Goal: Transaction & Acquisition: Register for event/course

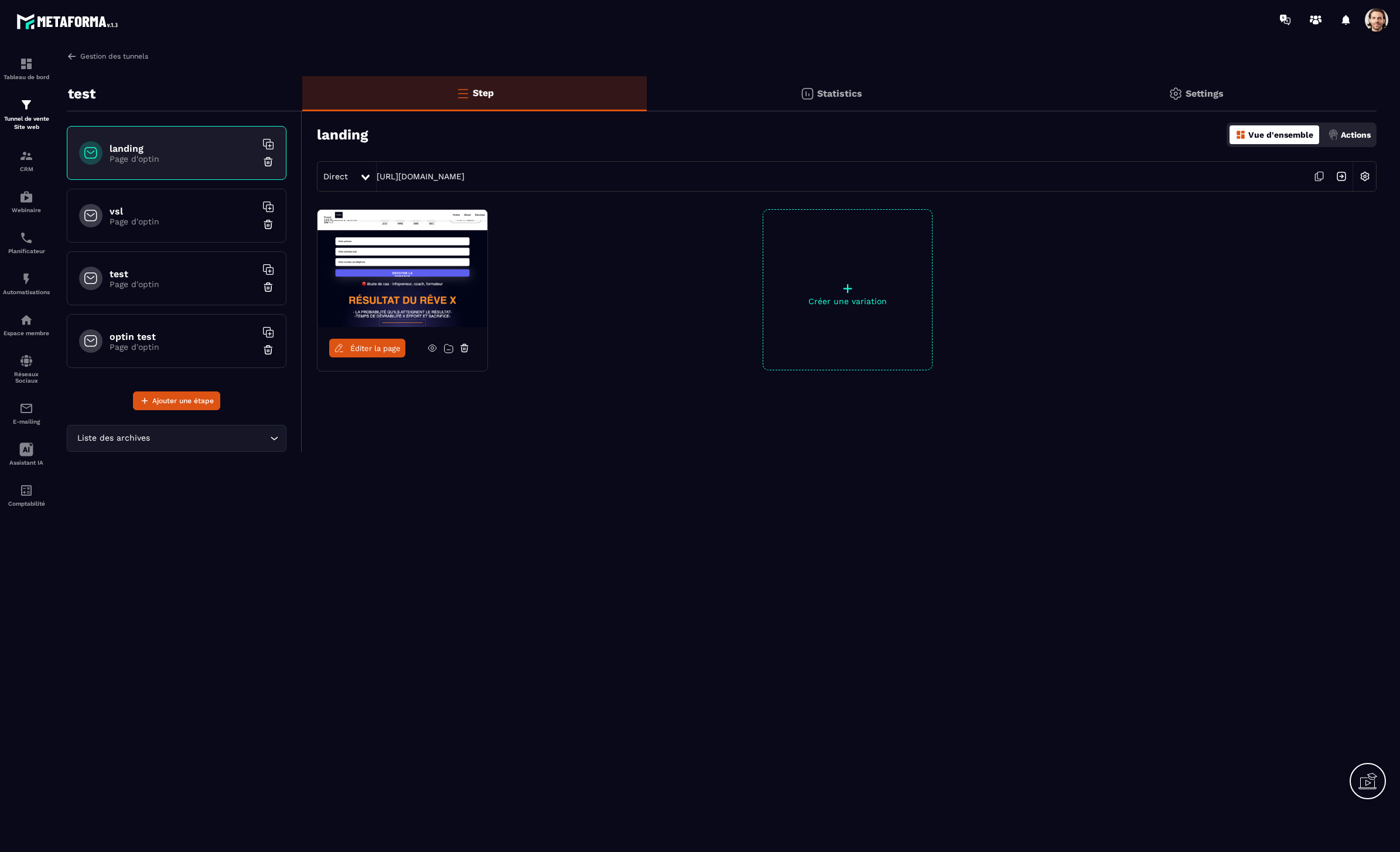
click at [84, 55] on link "Gestion des tunnels" at bounding box center [108, 56] width 82 height 11
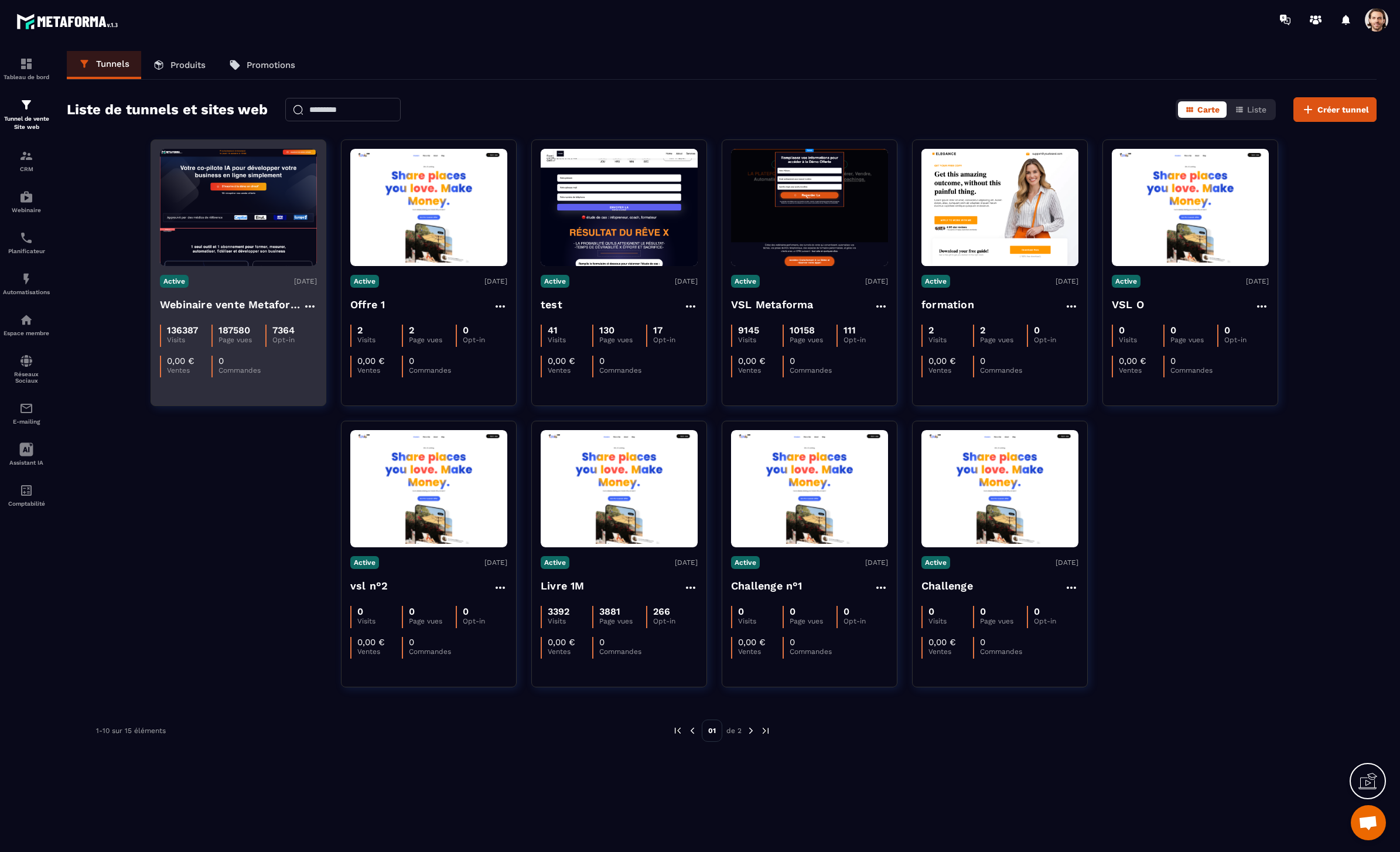
click at [286, 246] on img at bounding box center [238, 208] width 157 height 117
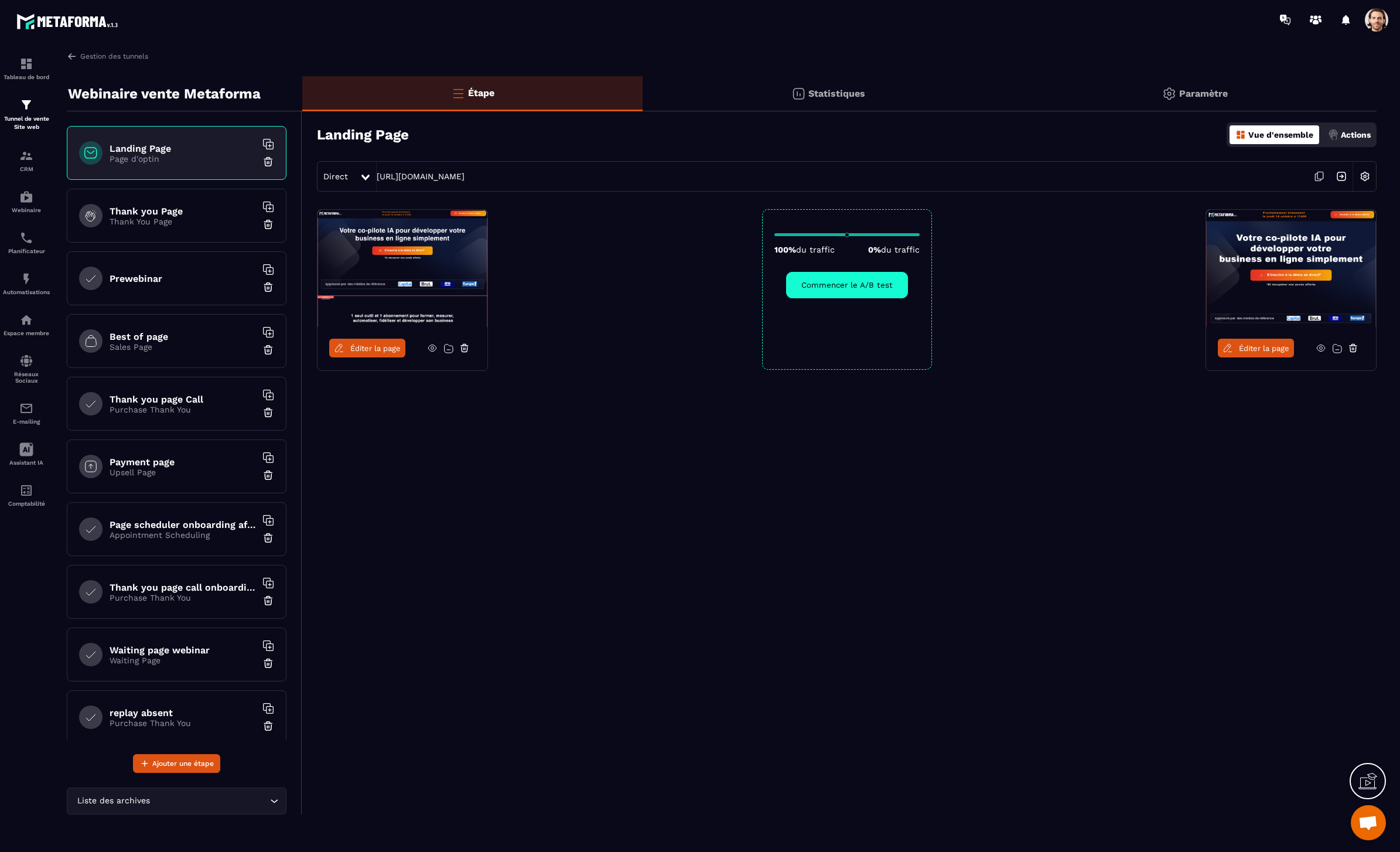
click at [1344, 176] on img at bounding box center [1341, 176] width 22 height 22
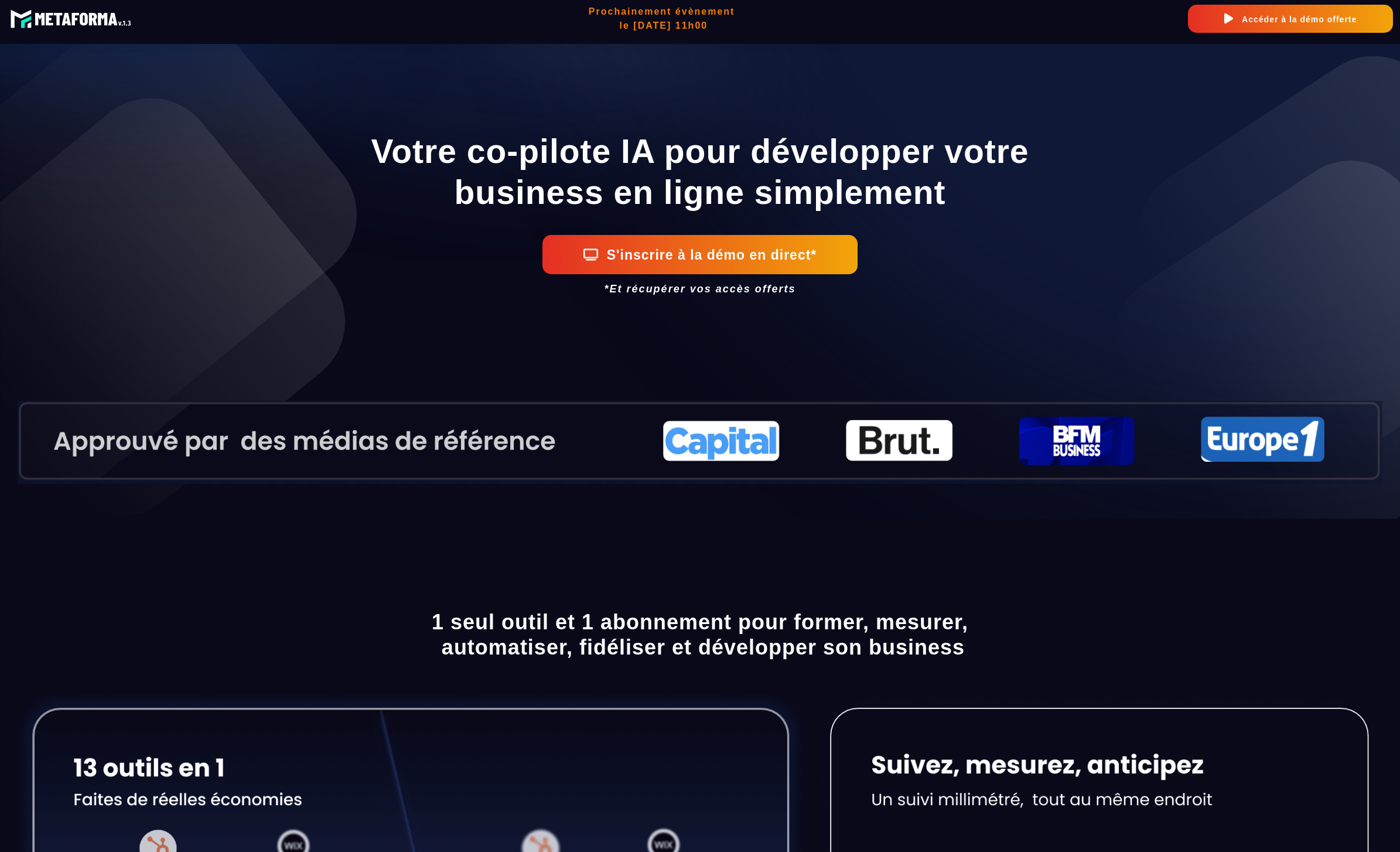
click at [768, 262] on button "S'inscrire à la démo en direct*" at bounding box center [700, 255] width 315 height 39
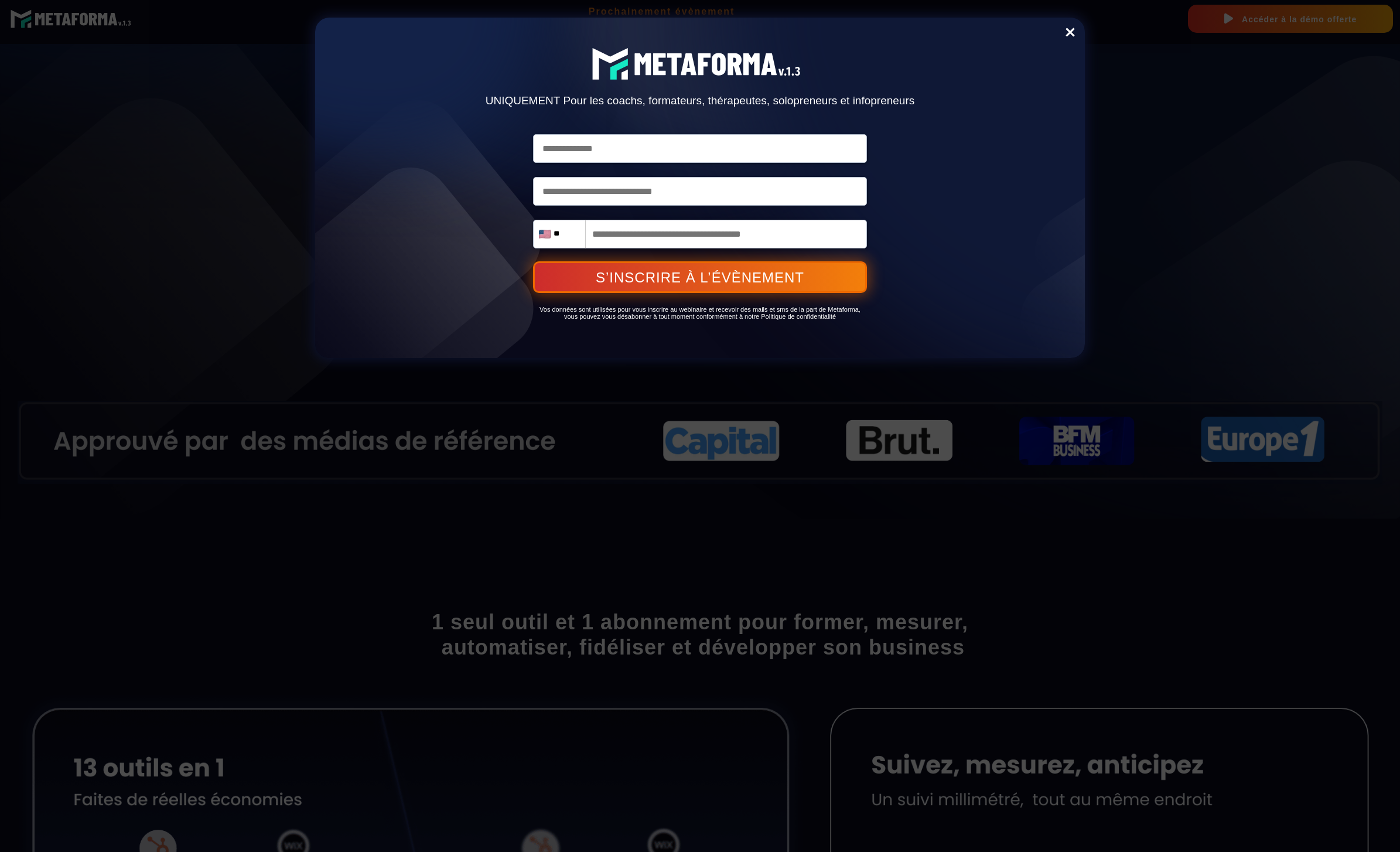
click at [767, 242] on input "tel" at bounding box center [700, 234] width 334 height 29
click at [983, 265] on div "UNIQUEMENT Pour les coachs, formateurs, thérapeutes, solopreneurs et infopreneu…" at bounding box center [700, 188] width 640 height 340
click at [1145, 294] on div "Delete UNIQUEMENT Pour les coachs, formateurs, thérapeutes, solopreneurs et inf…" at bounding box center [700, 426] width 1400 height 852
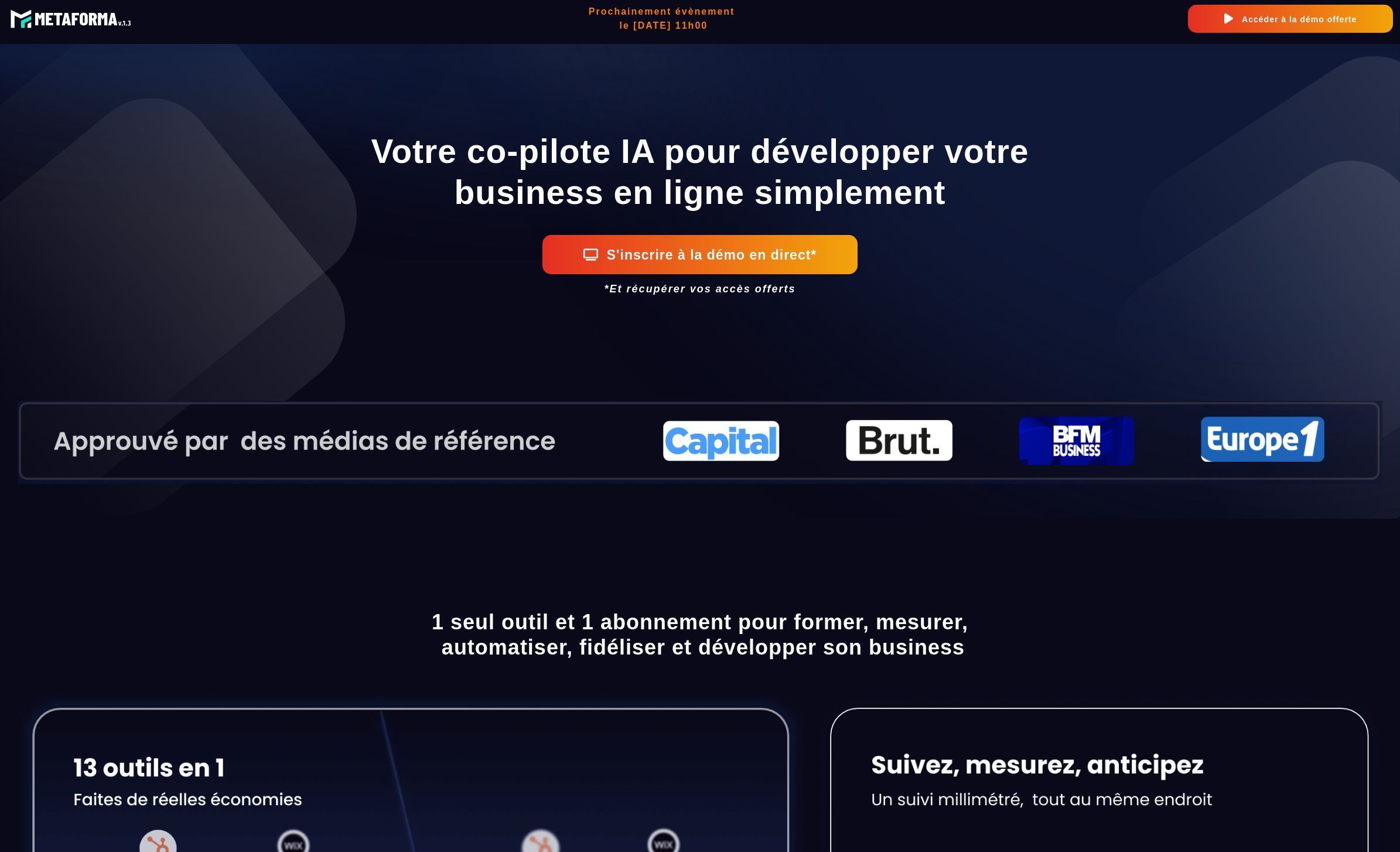
click at [819, 246] on button "S'inscrire à la démo en direct*" at bounding box center [700, 255] width 315 height 39
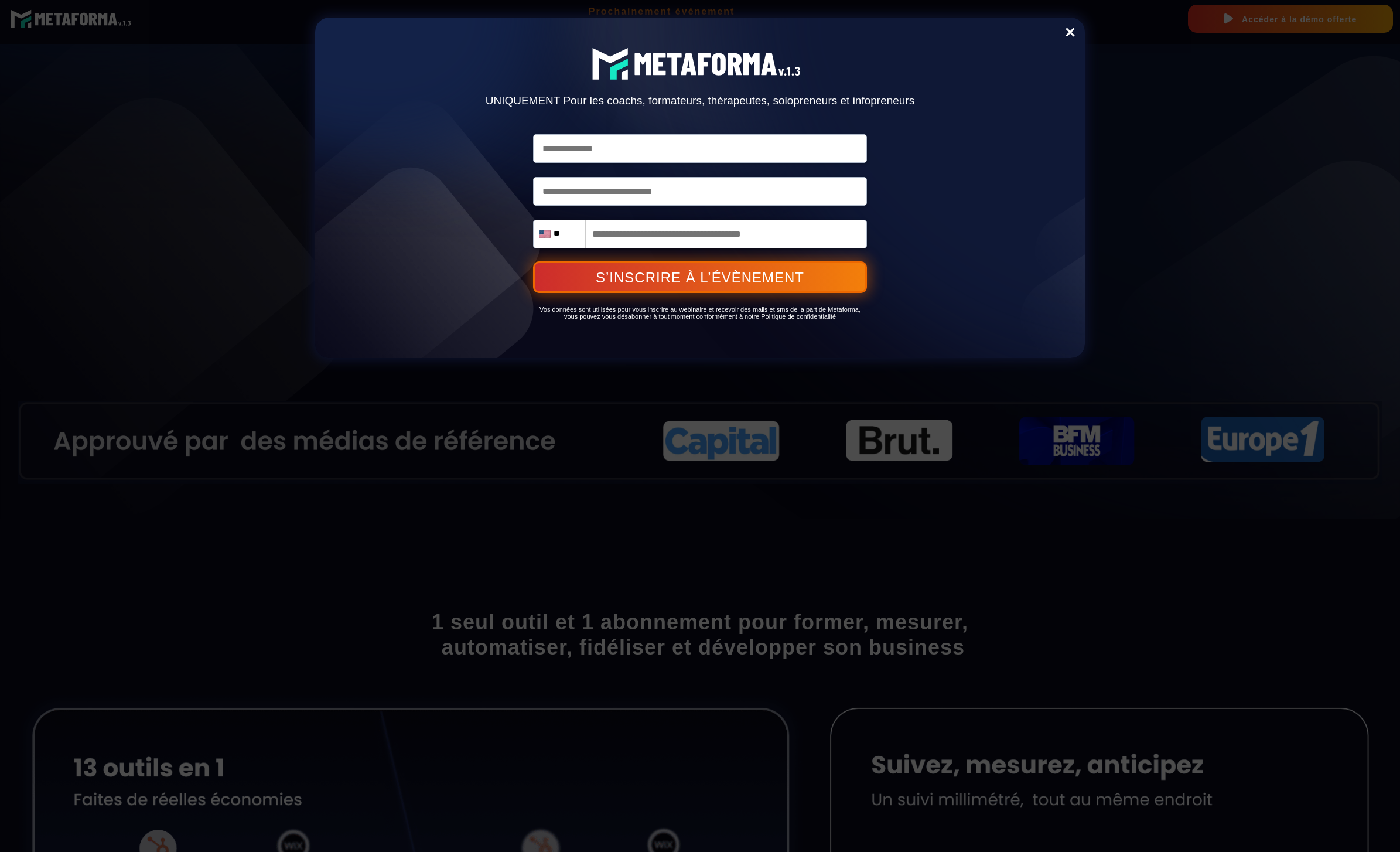
click at [1158, 303] on div "Delete UNIQUEMENT Pour les coachs, formateurs, thérapeutes, solopreneurs et inf…" at bounding box center [700, 426] width 1400 height 852
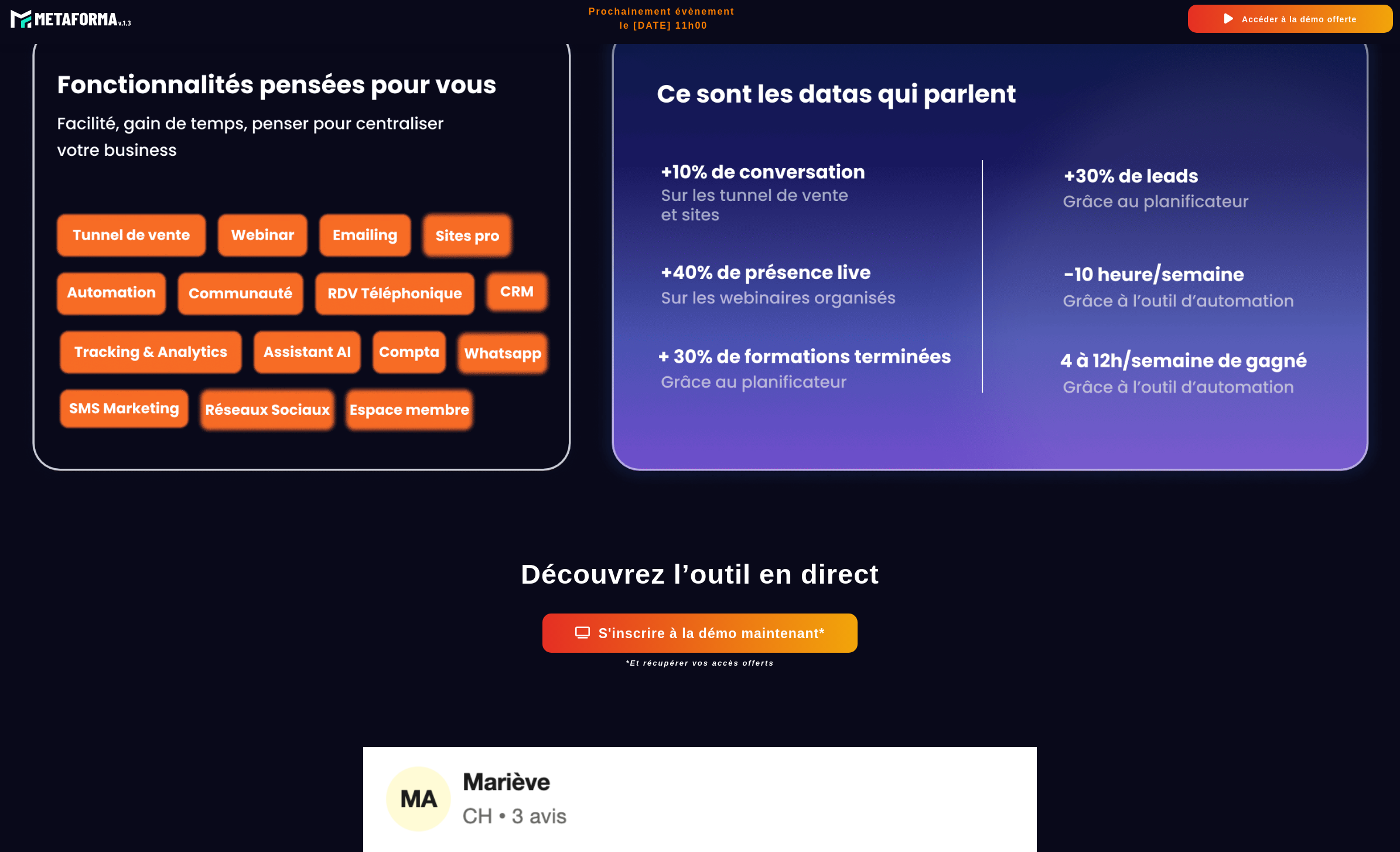
scroll to position [1188, 0]
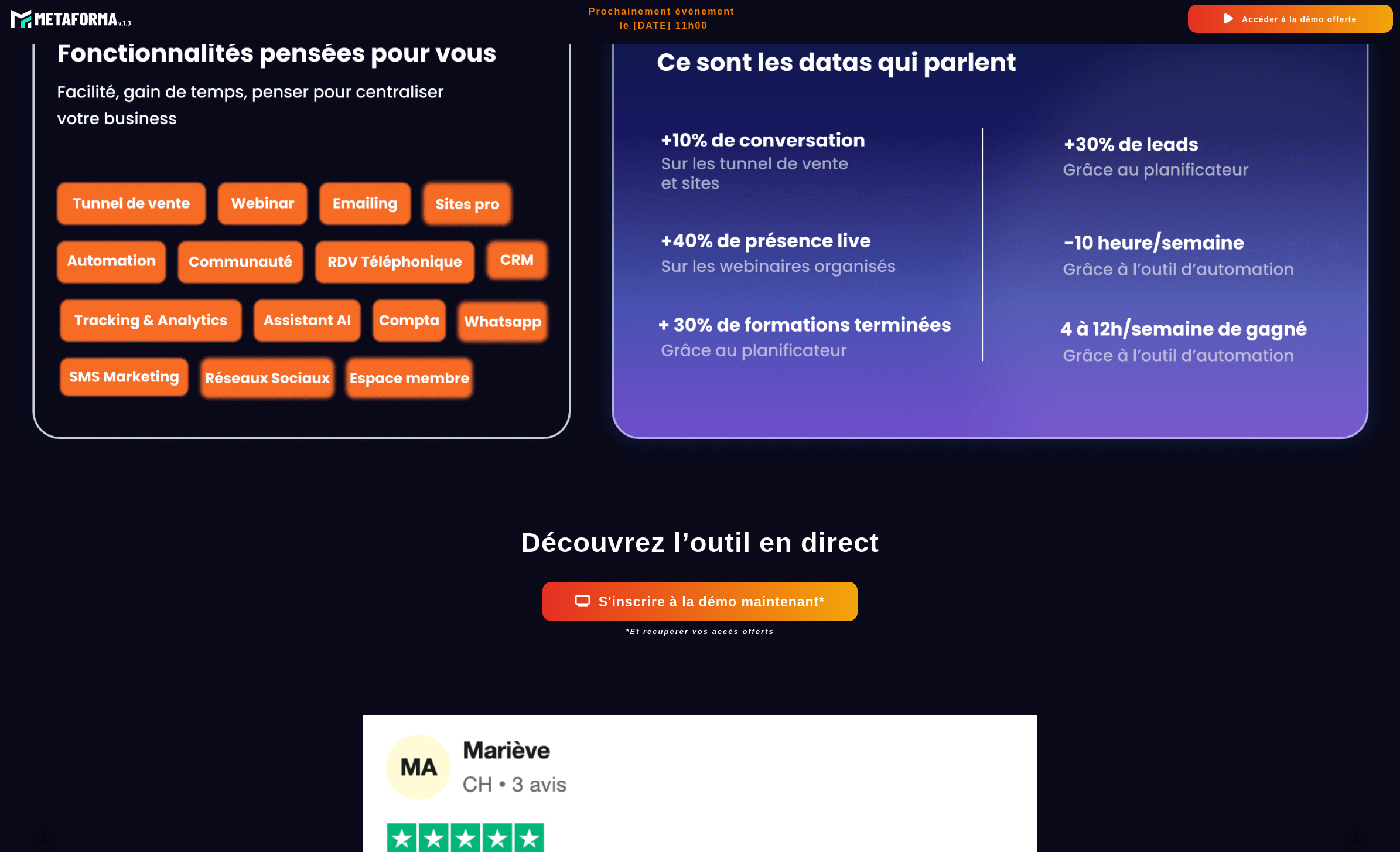
click at [1260, 29] on button "Accéder à la démo offerte" at bounding box center [1290, 19] width 205 height 28
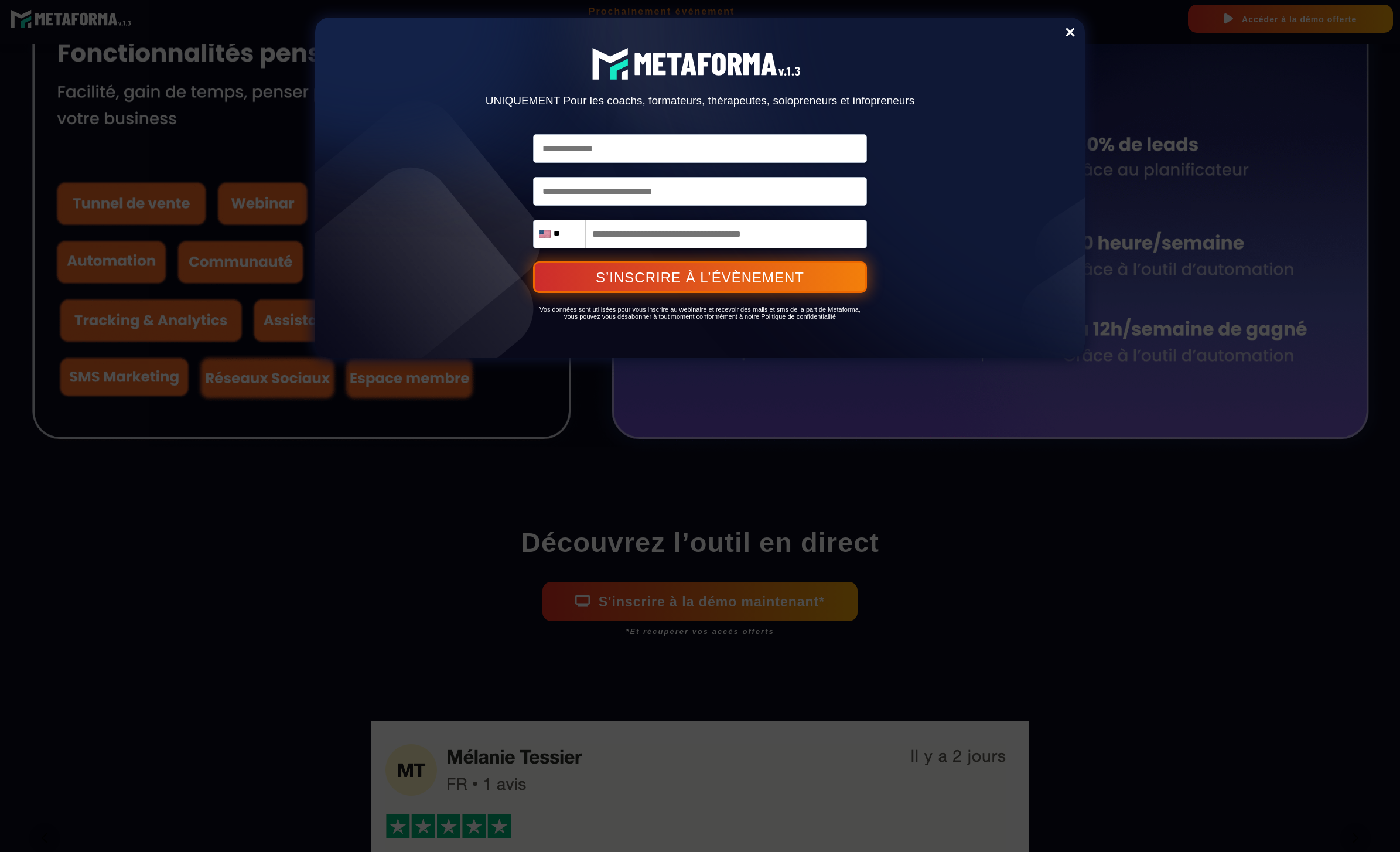
click at [1249, 262] on div "Delete UNIQUEMENT Pour les coachs, formateurs, thérapeutes, solopreneurs et inf…" at bounding box center [700, 426] width 1400 height 852
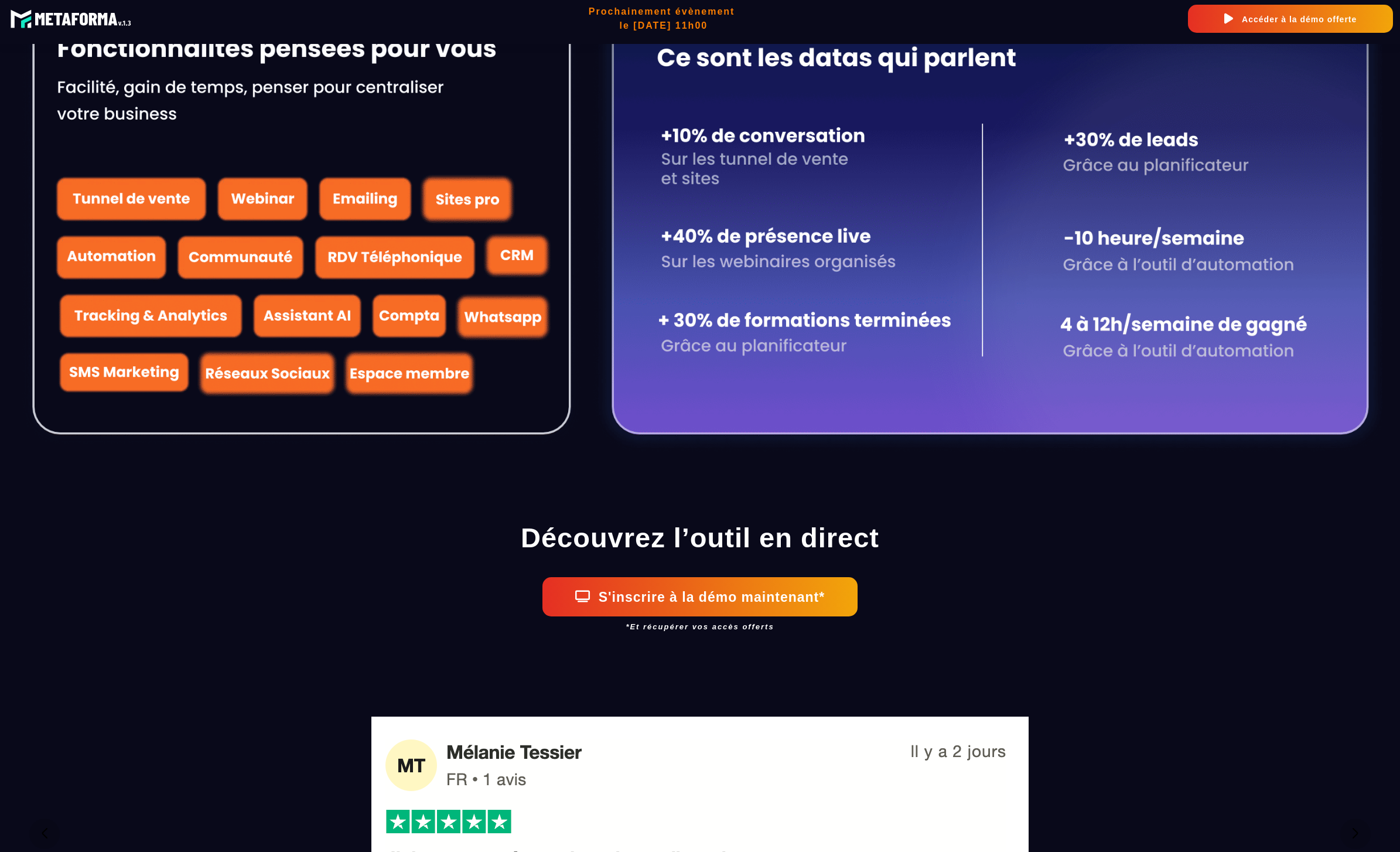
scroll to position [1382, 0]
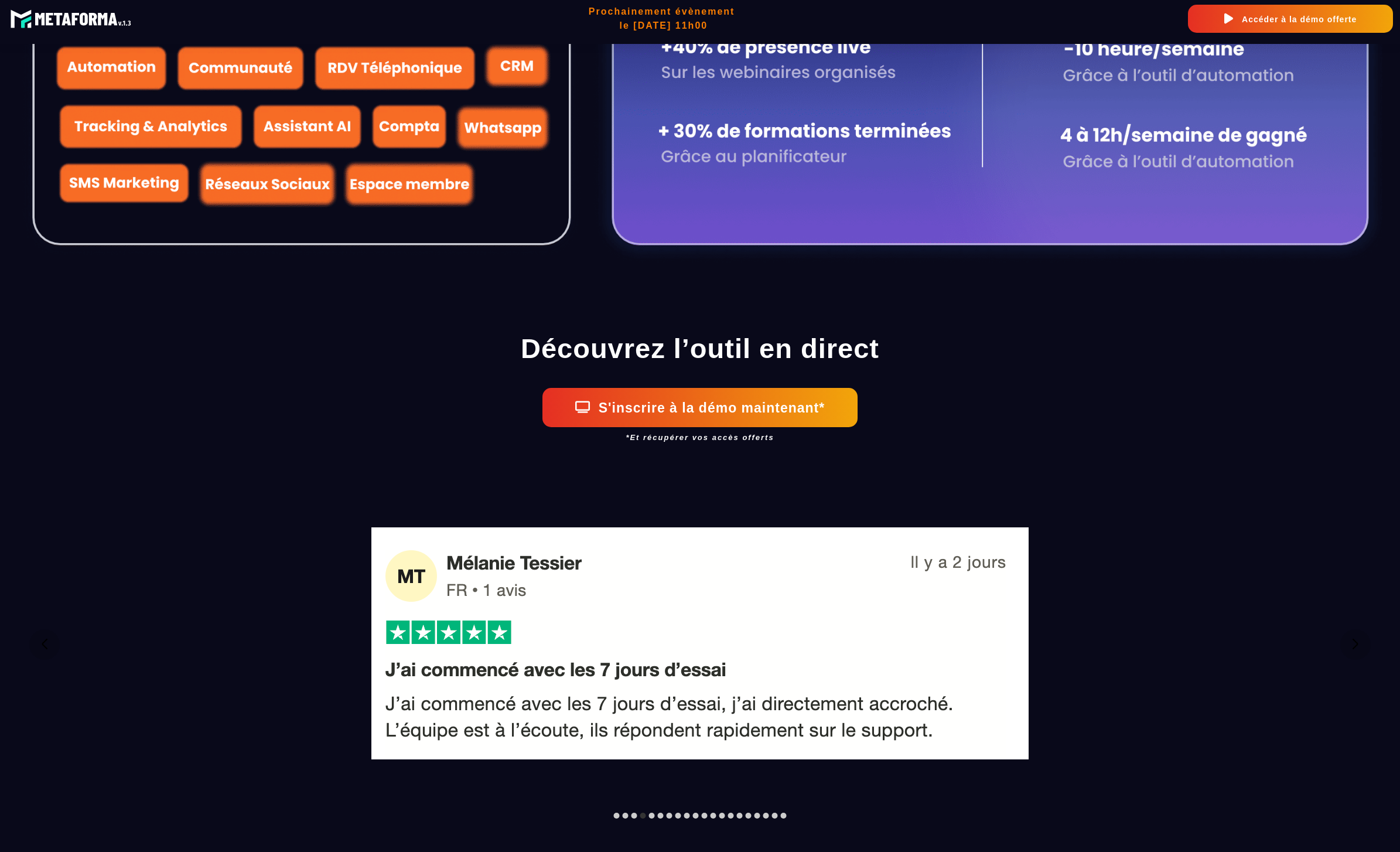
click at [794, 406] on button "S'inscrire à la démo maintenant*" at bounding box center [700, 407] width 315 height 39
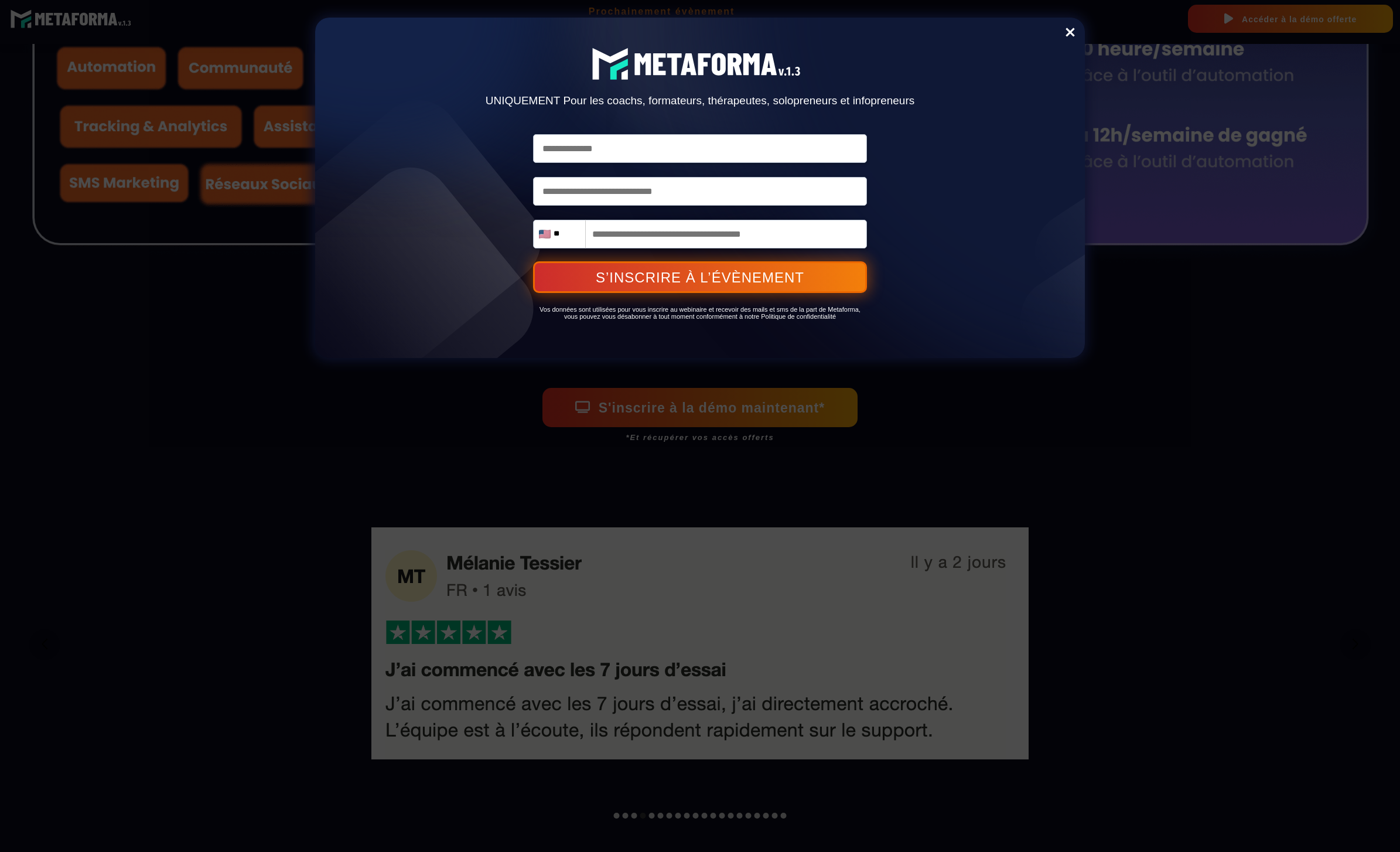
click at [1230, 445] on div "Delete UNIQUEMENT Pour les coachs, formateurs, thérapeutes, solopreneurs et inf…" at bounding box center [700, 426] width 1400 height 852
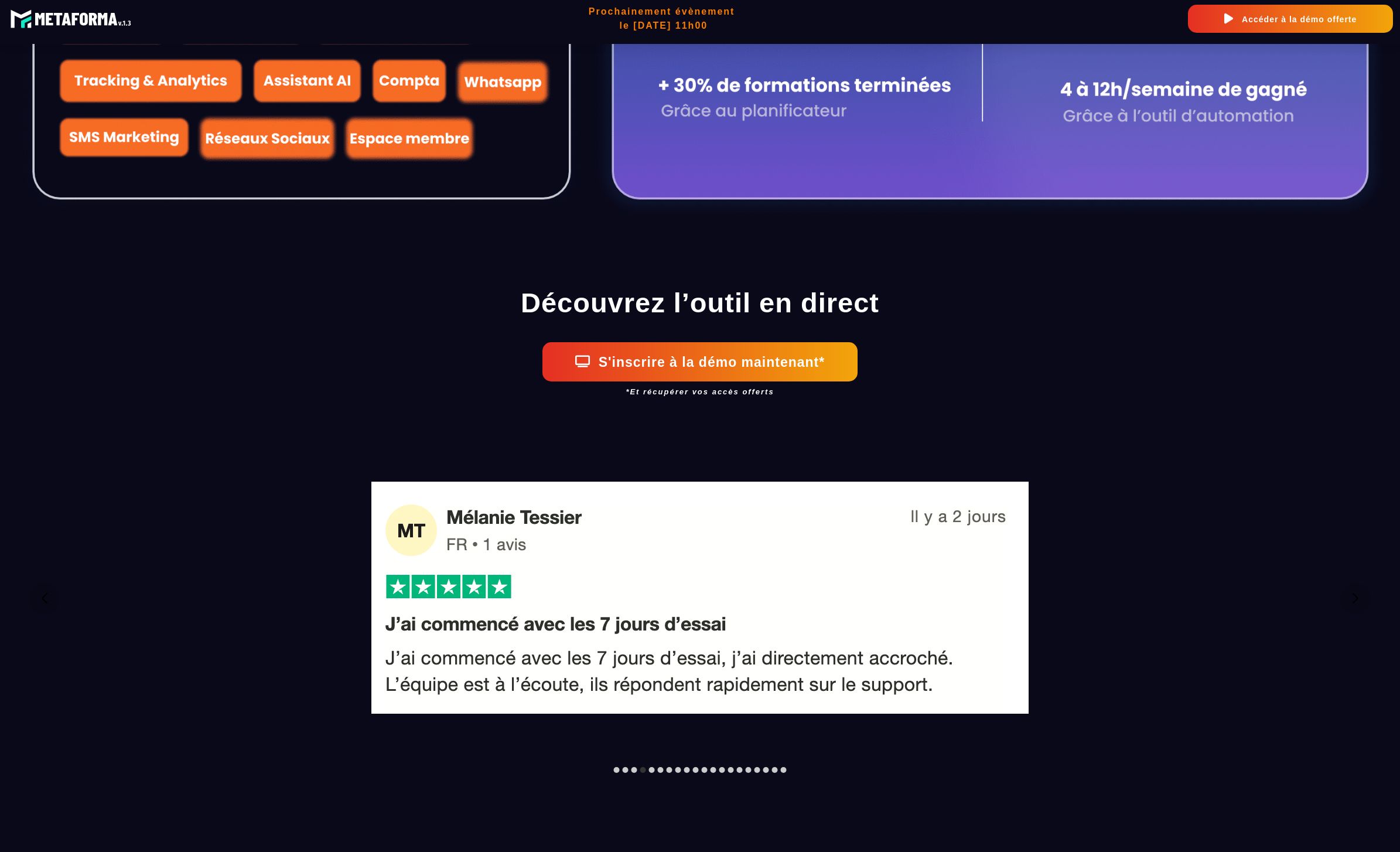
scroll to position [1625, 0]
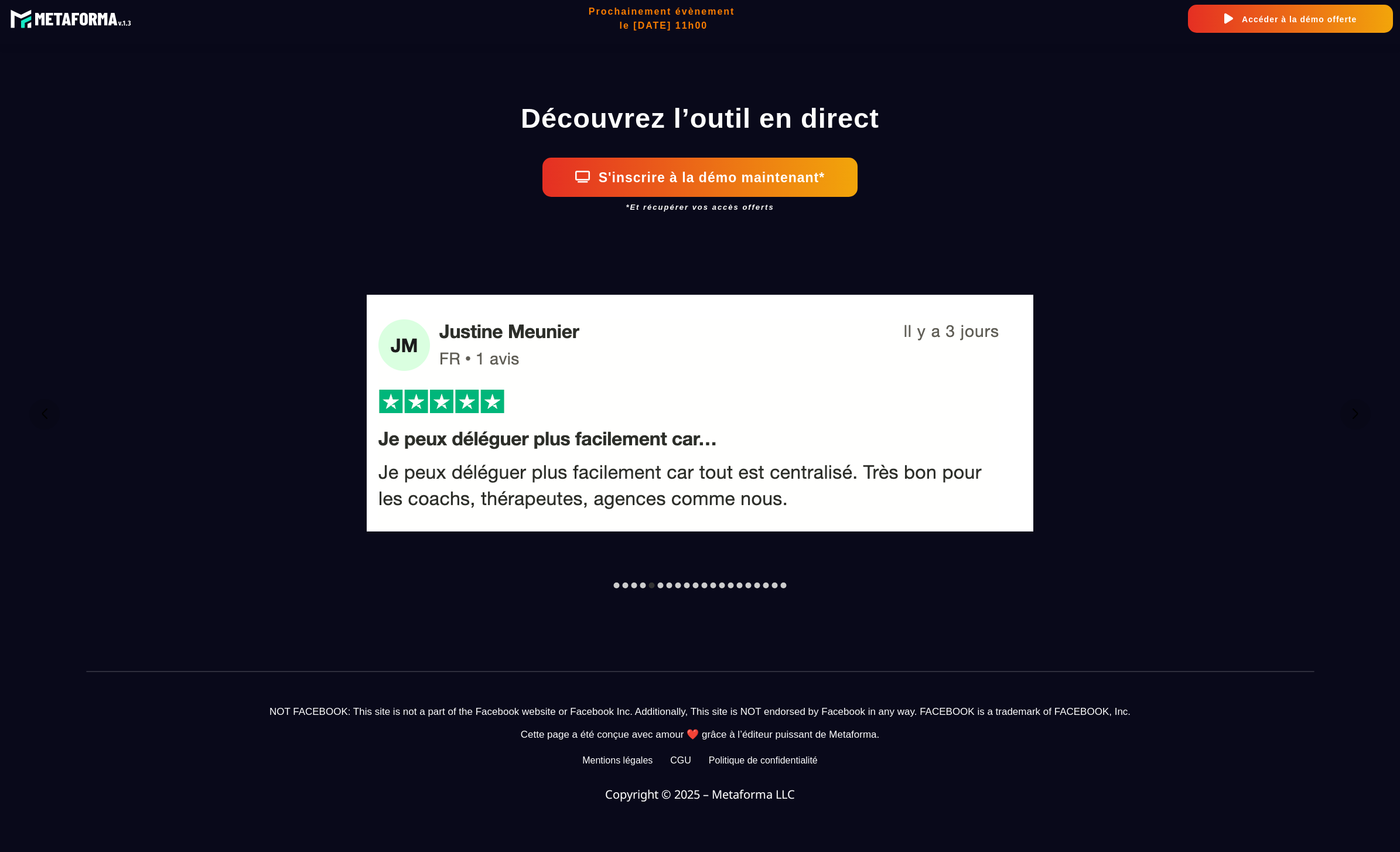
drag, startPoint x: 765, startPoint y: 402, endPoint x: 707, endPoint y: 401, distance: 58.0
click at [738, 401] on div at bounding box center [700, 414] width 1365 height 257
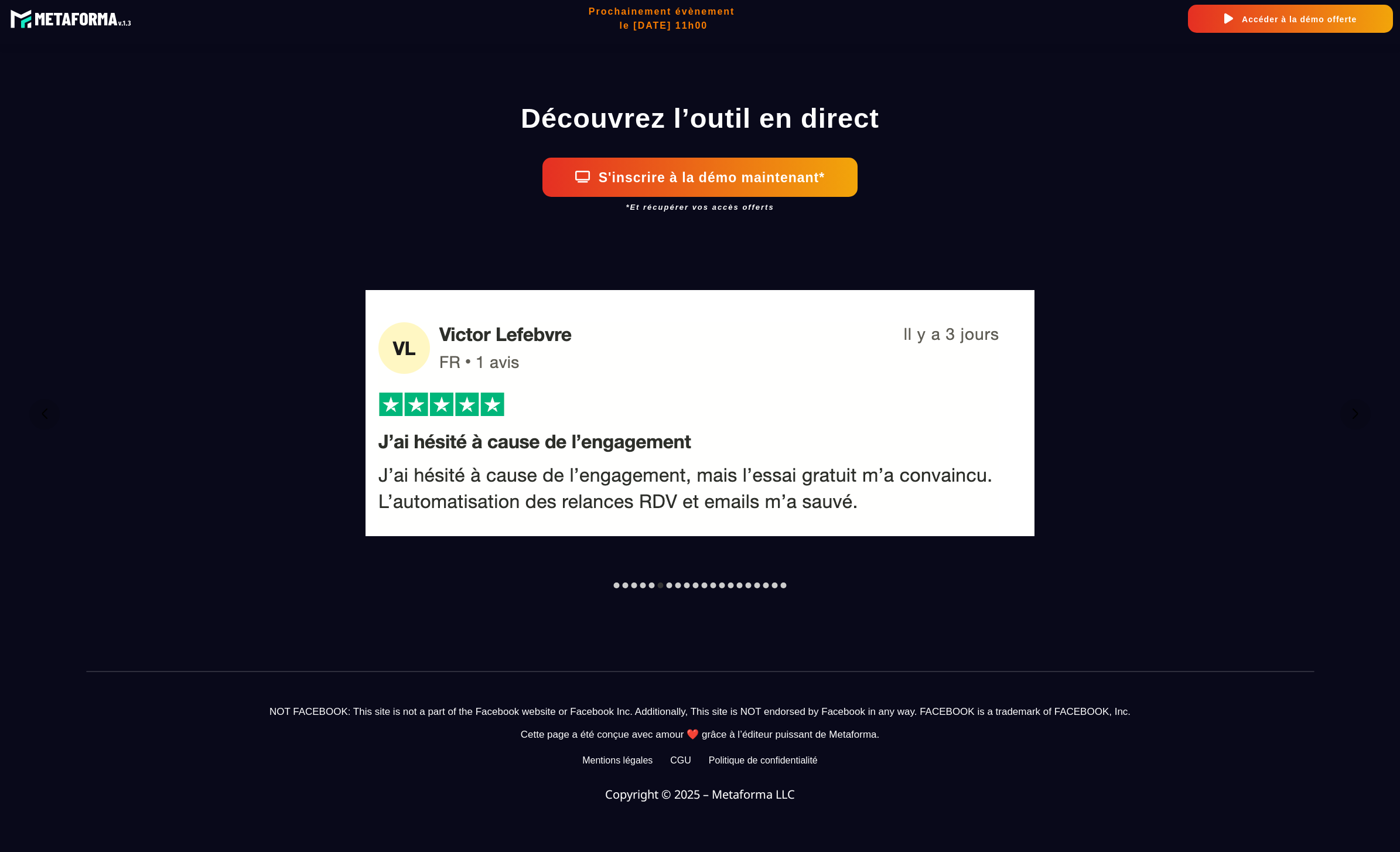
click at [1365, 413] on button "Diapositive suivante" at bounding box center [1354, 414] width 30 height 30
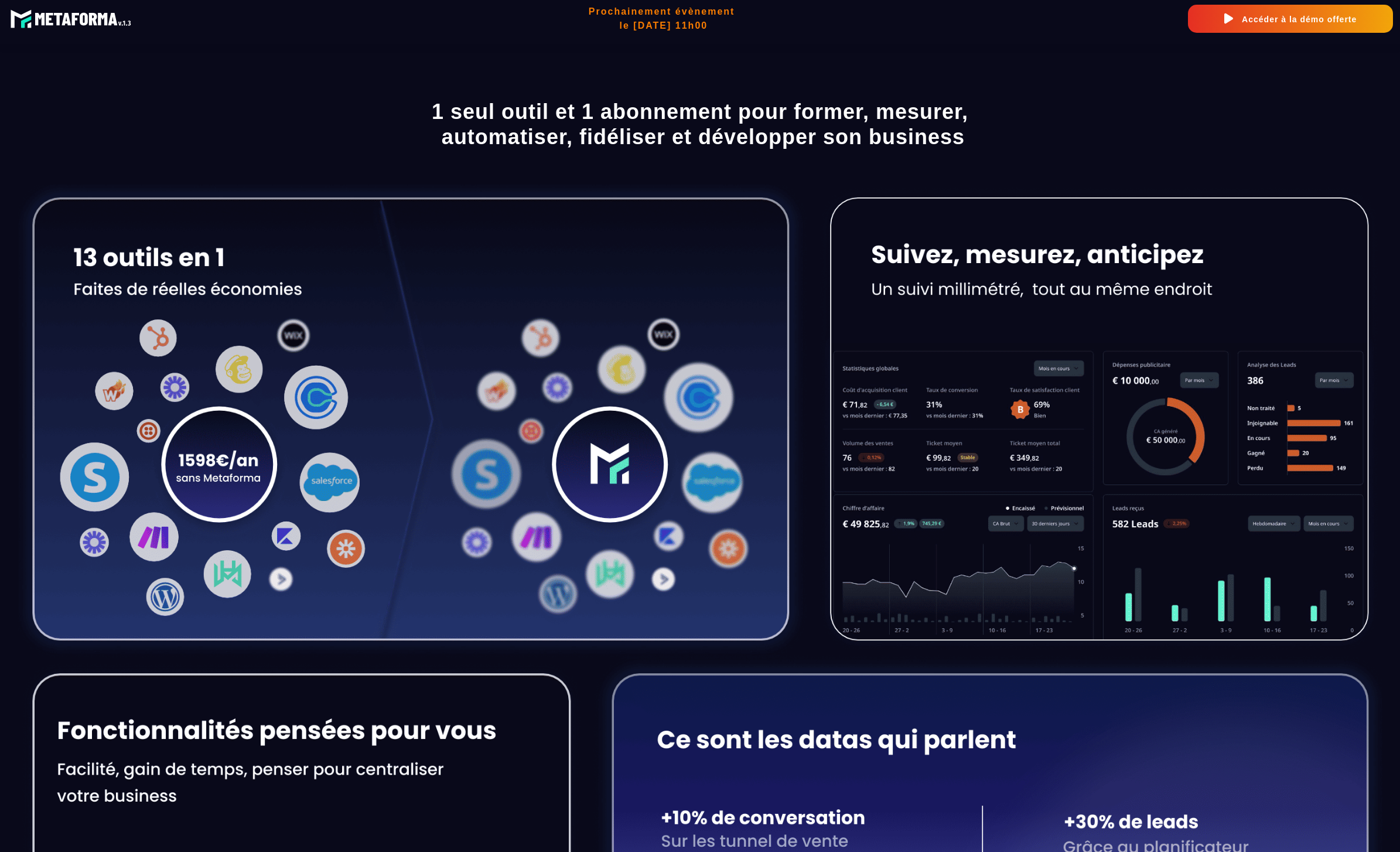
scroll to position [0, 0]
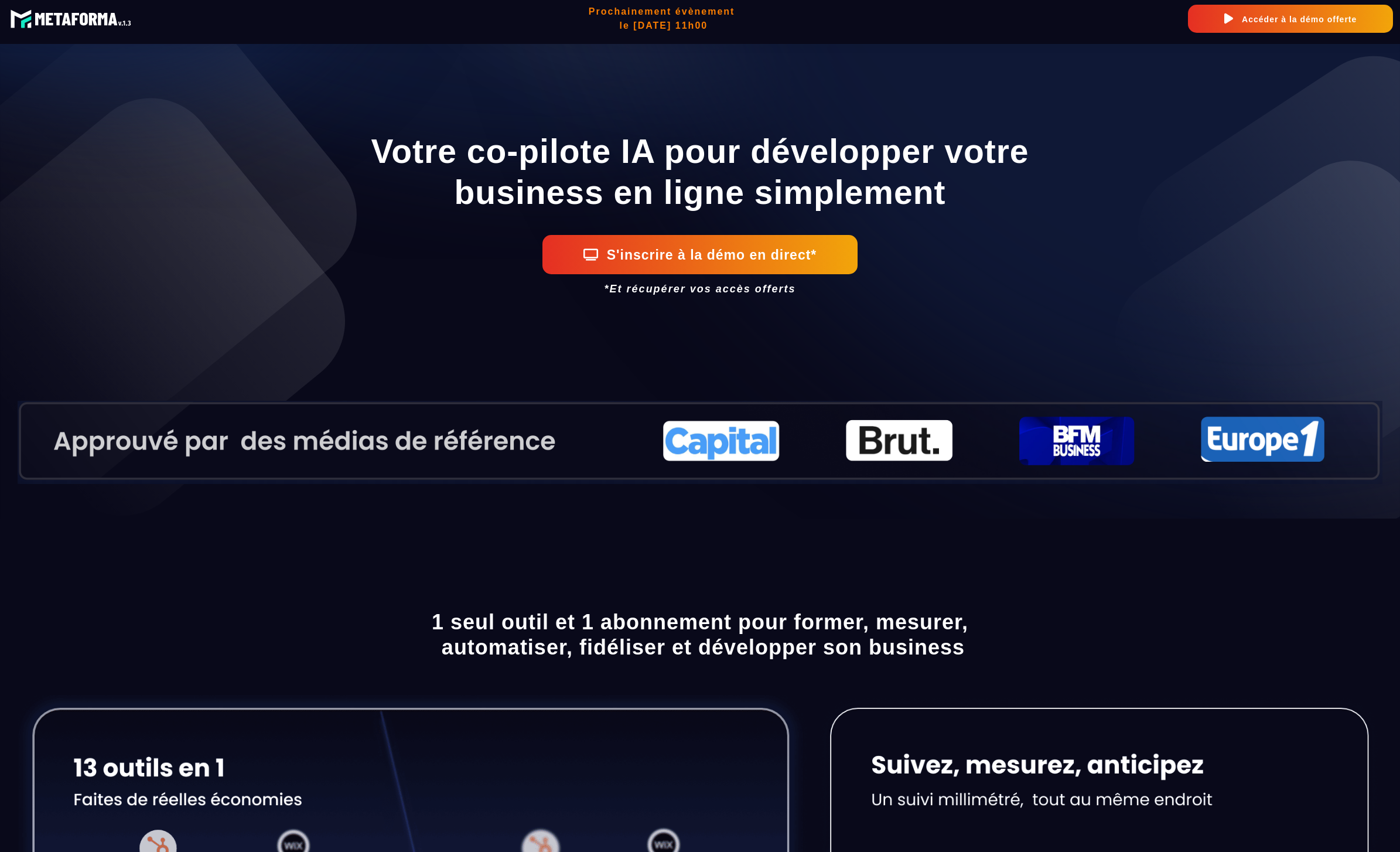
click at [656, 263] on button "S'inscrire à la démo en direct*" at bounding box center [700, 255] width 315 height 39
